Goal: Check status: Check status

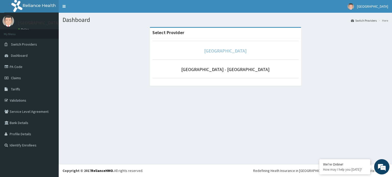
click at [219, 51] on link "[GEOGRAPHIC_DATA]" at bounding box center [225, 51] width 42 height 6
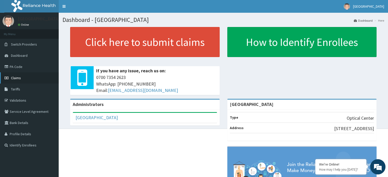
click at [16, 79] on span "Claims" at bounding box center [16, 78] width 10 height 5
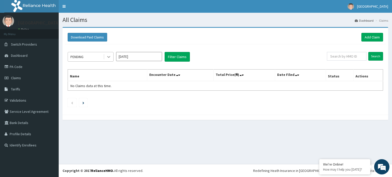
click at [108, 56] on icon at bounding box center [108, 56] width 5 height 5
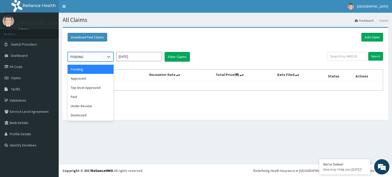
click at [146, 55] on input "Sep 2025" at bounding box center [139, 56] width 46 height 9
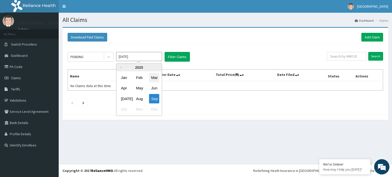
click at [155, 80] on div "Mar" at bounding box center [154, 77] width 10 height 9
type input "Mar 2025"
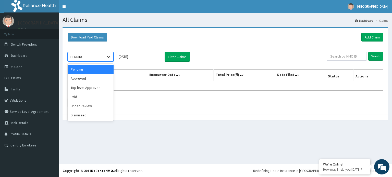
click at [109, 56] on icon at bounding box center [108, 56] width 5 height 5
click at [82, 97] on div "Paid" at bounding box center [91, 96] width 46 height 9
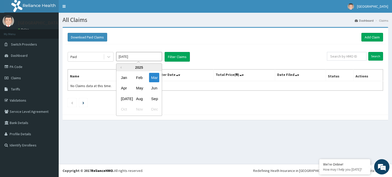
click at [149, 55] on input "Mar 2025" at bounding box center [139, 56] width 46 height 9
click at [151, 79] on div "Mar" at bounding box center [154, 77] width 10 height 9
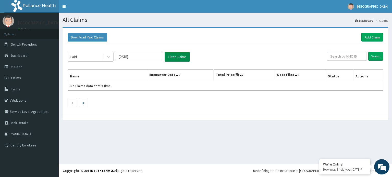
click at [174, 56] on button "Filter Claims" at bounding box center [176, 57] width 25 height 10
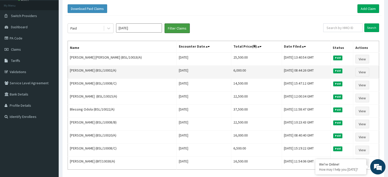
scroll to position [30, 0]
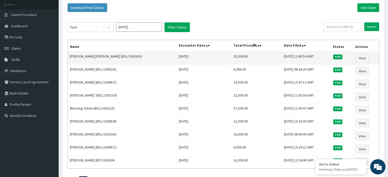
drag, startPoint x: 204, startPoint y: 55, endPoint x: 203, endPoint y: 58, distance: 3.5
click at [231, 58] on td "25,500.00" at bounding box center [256, 58] width 50 height 13
